Goal: Find specific page/section: Find specific page/section

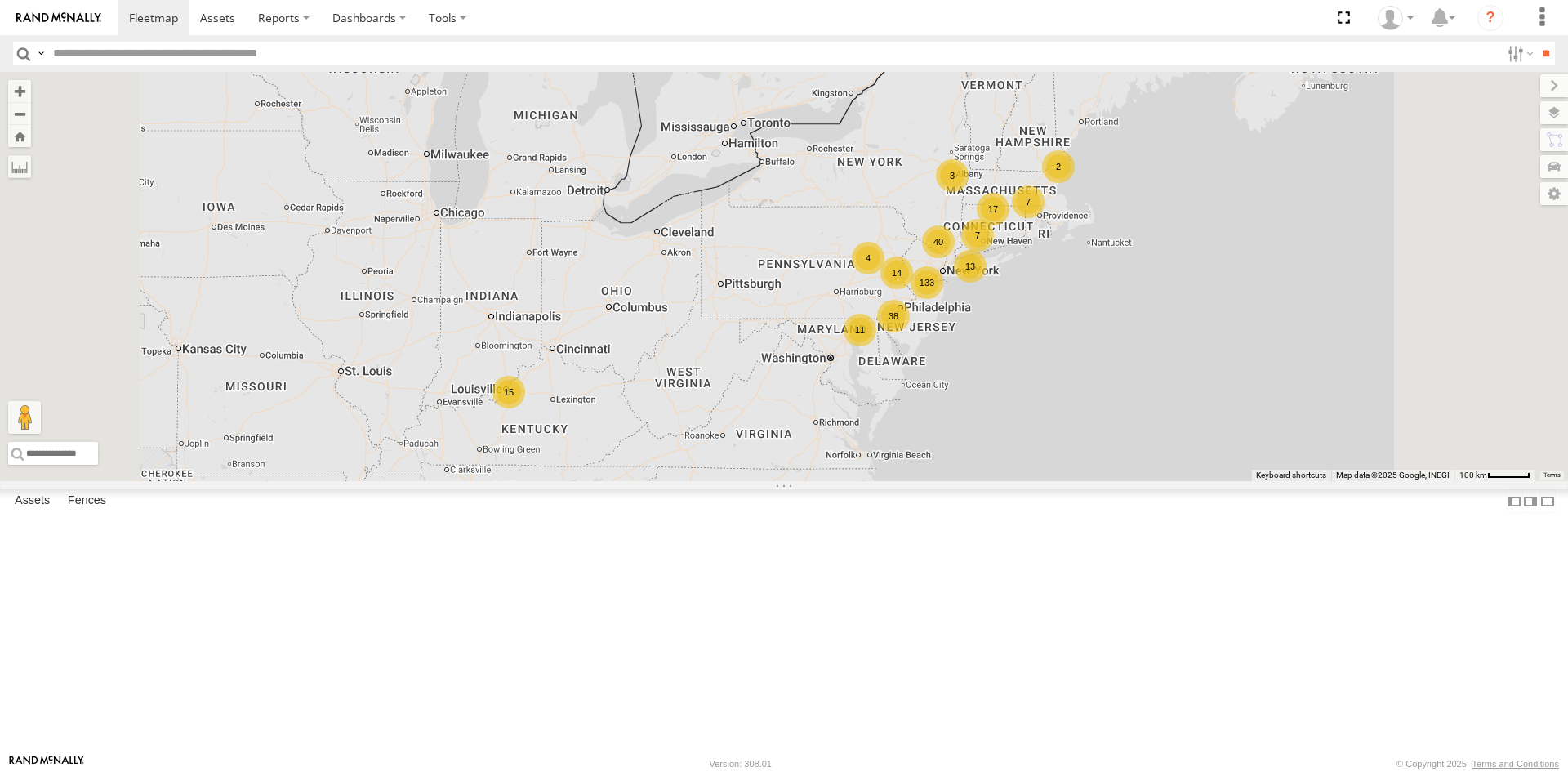
click at [0, 0] on span "Asset" at bounding box center [0, 0] width 0 height 0
click at [0, 0] on div "864475043999126 Remove" at bounding box center [0, 0] width 0 height 0
click at [0, 0] on link at bounding box center [0, 0] width 0 height 0
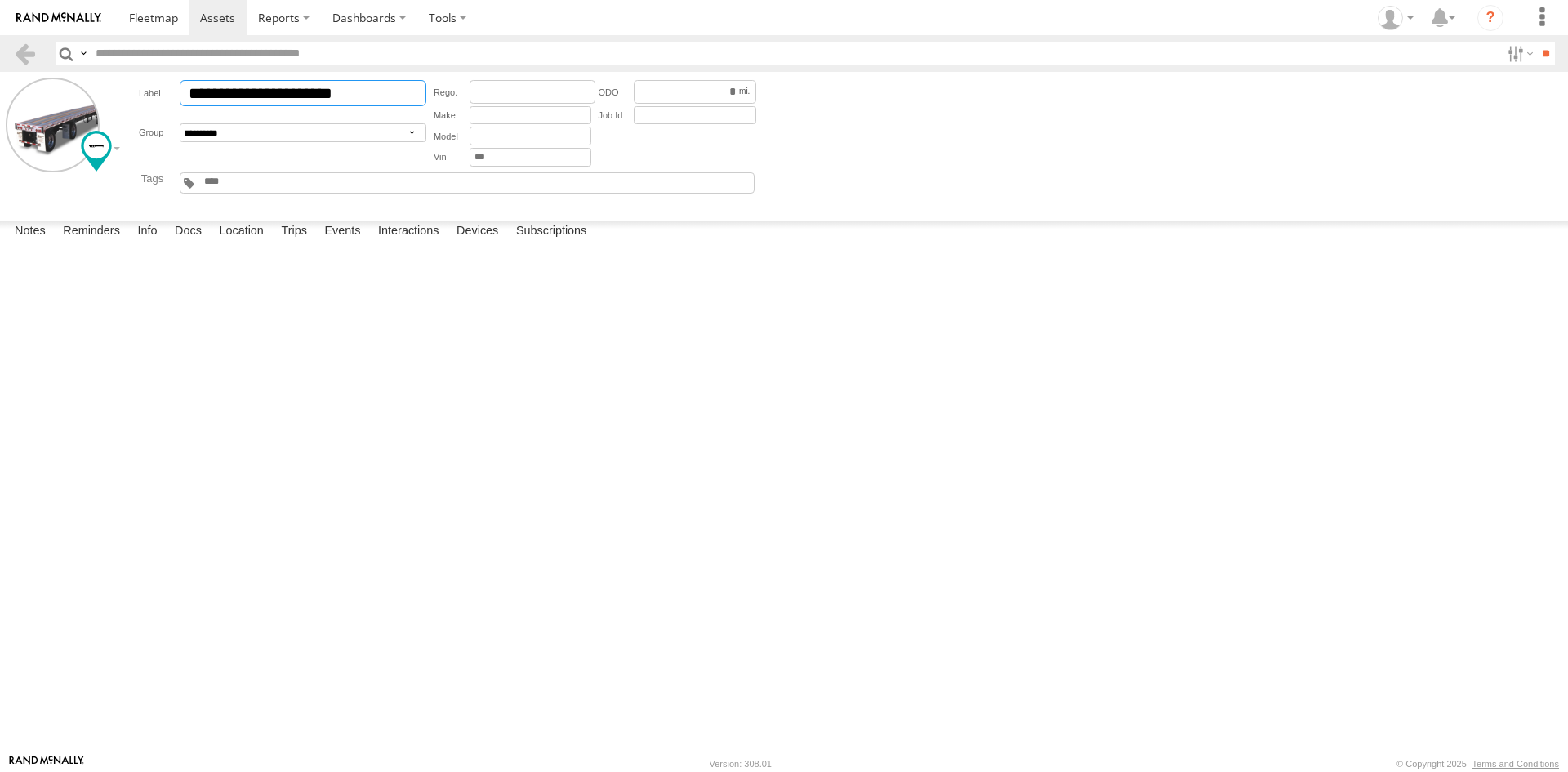
drag, startPoint x: 189, startPoint y: 87, endPoint x: 409, endPoint y: 86, distance: 220.0
click at [409, 86] on input "**********" at bounding box center [303, 93] width 246 height 26
click at [27, 47] on link at bounding box center [25, 54] width 24 height 24
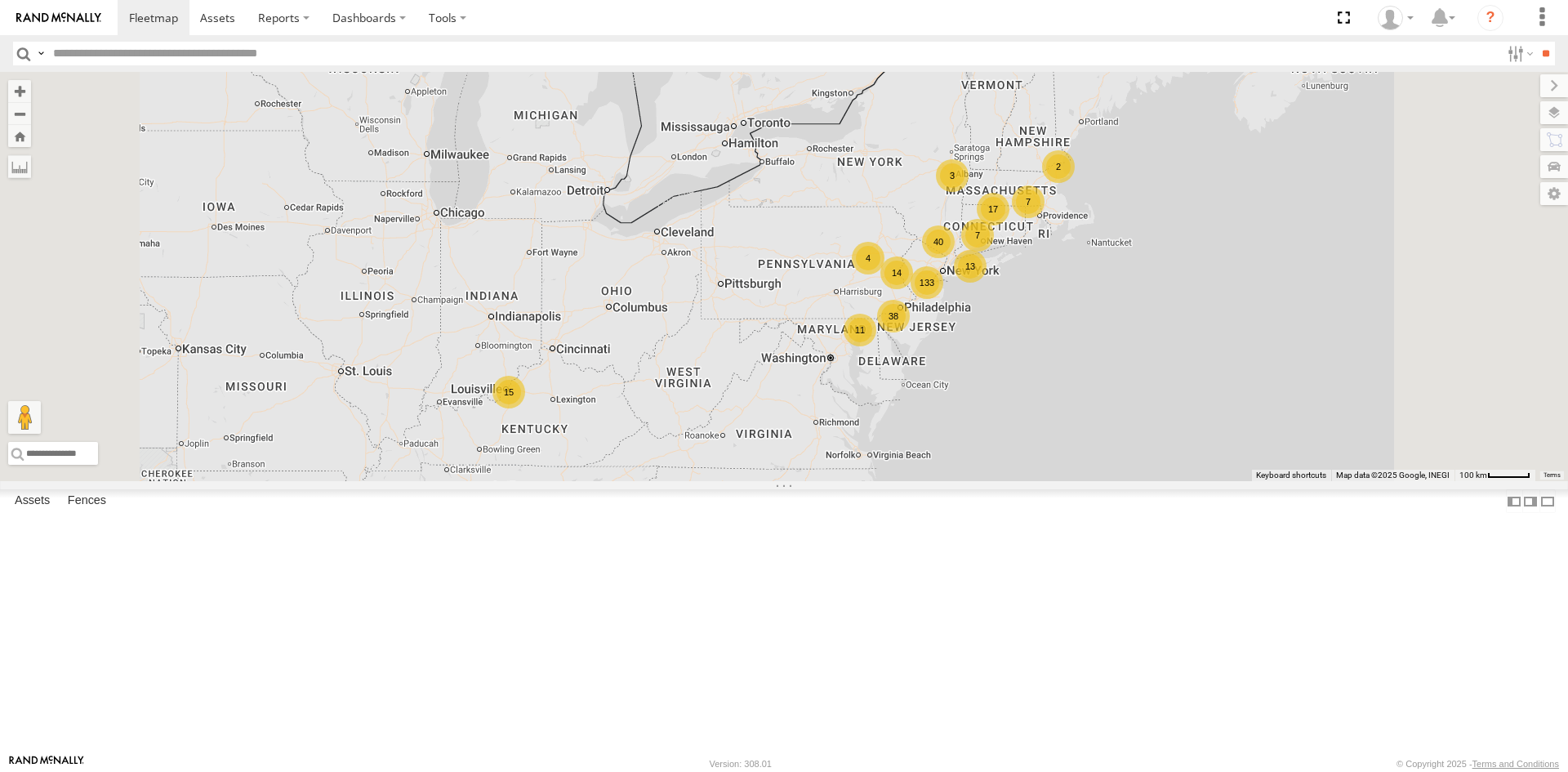
click at [0, 0] on span "Asset" at bounding box center [0, 0] width 0 height 0
